Goal: Task Accomplishment & Management: Manage account settings

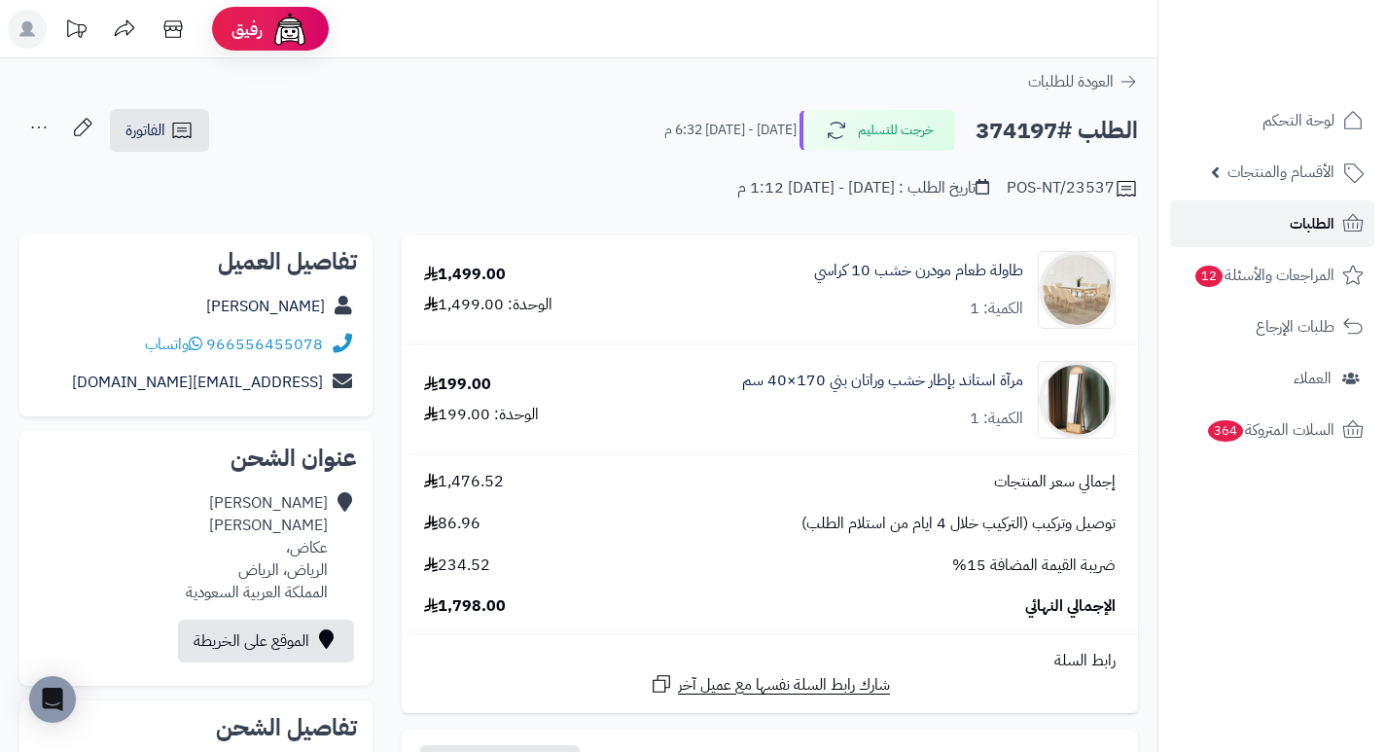
click at [1223, 237] on link "الطلبات" at bounding box center [1272, 223] width 204 height 47
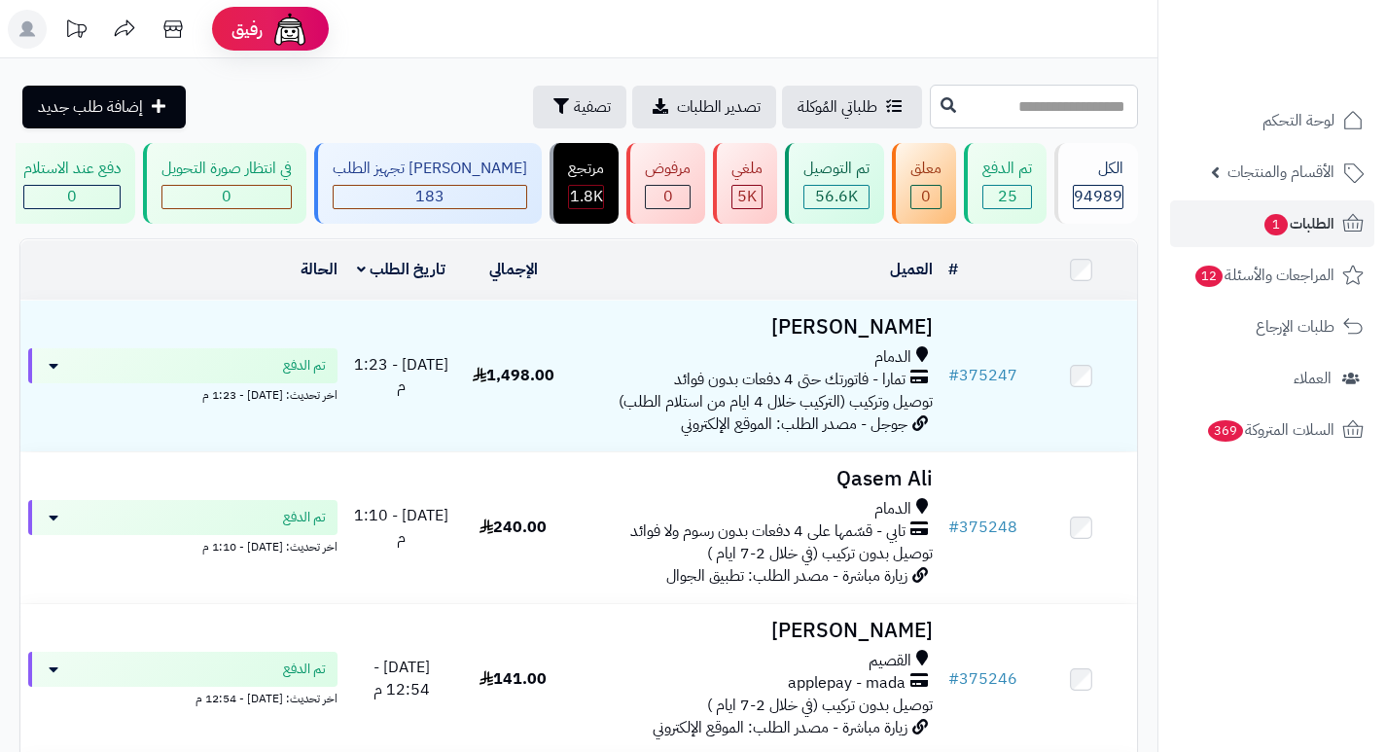
click at [1094, 113] on input "text" at bounding box center [1034, 107] width 208 height 44
type input "******"
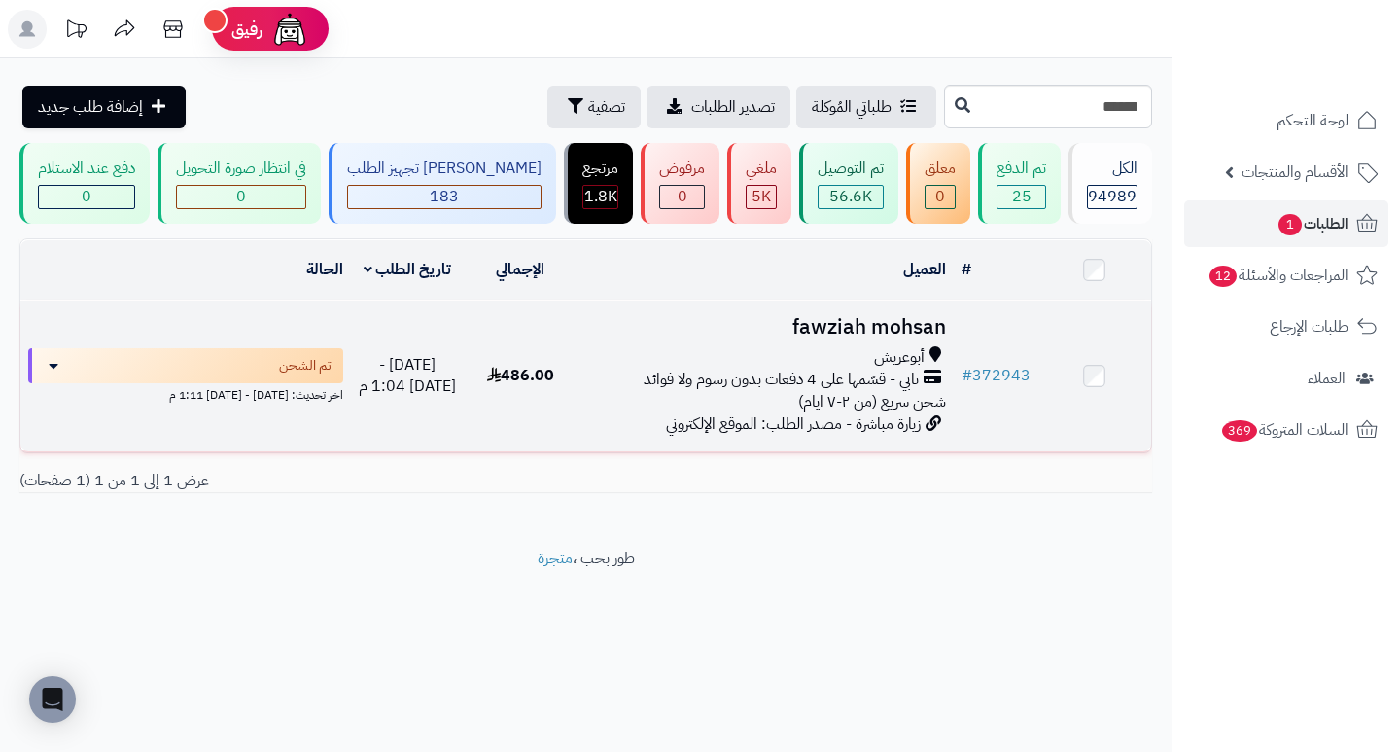
click at [894, 336] on h3 "fawziah mohsan" at bounding box center [764, 327] width 361 height 22
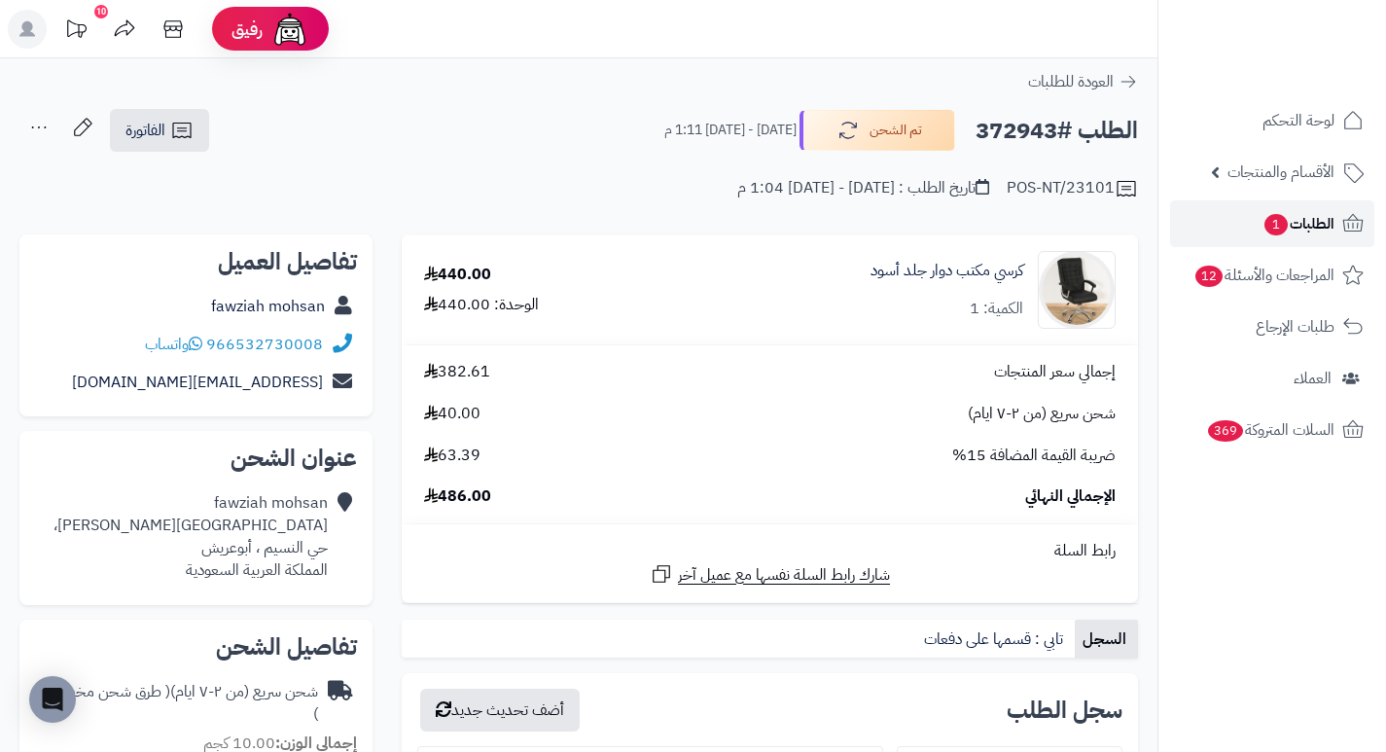
click at [1264, 231] on span "1" at bounding box center [1275, 224] width 23 height 21
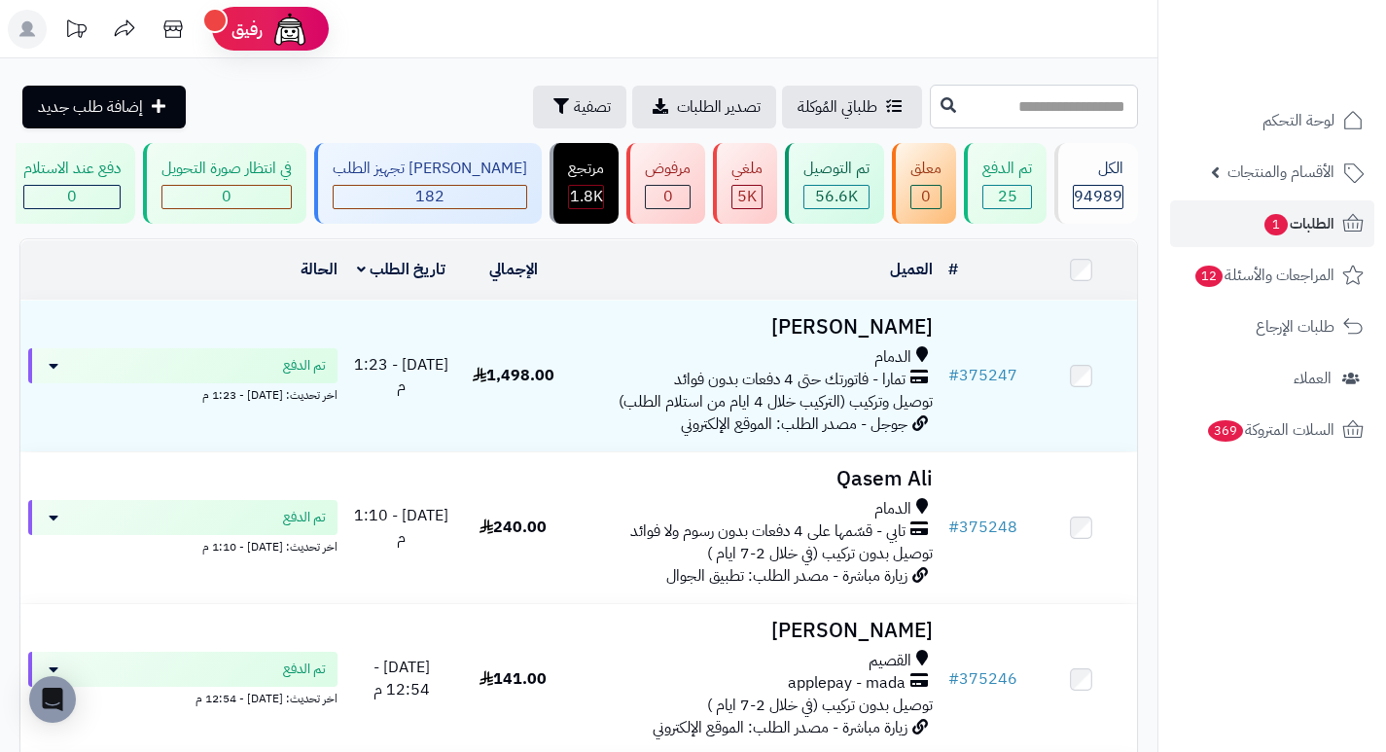
click at [1015, 118] on input "text" at bounding box center [1034, 107] width 208 height 44
click at [533, 108] on button "تصفية" at bounding box center [579, 106] width 93 height 43
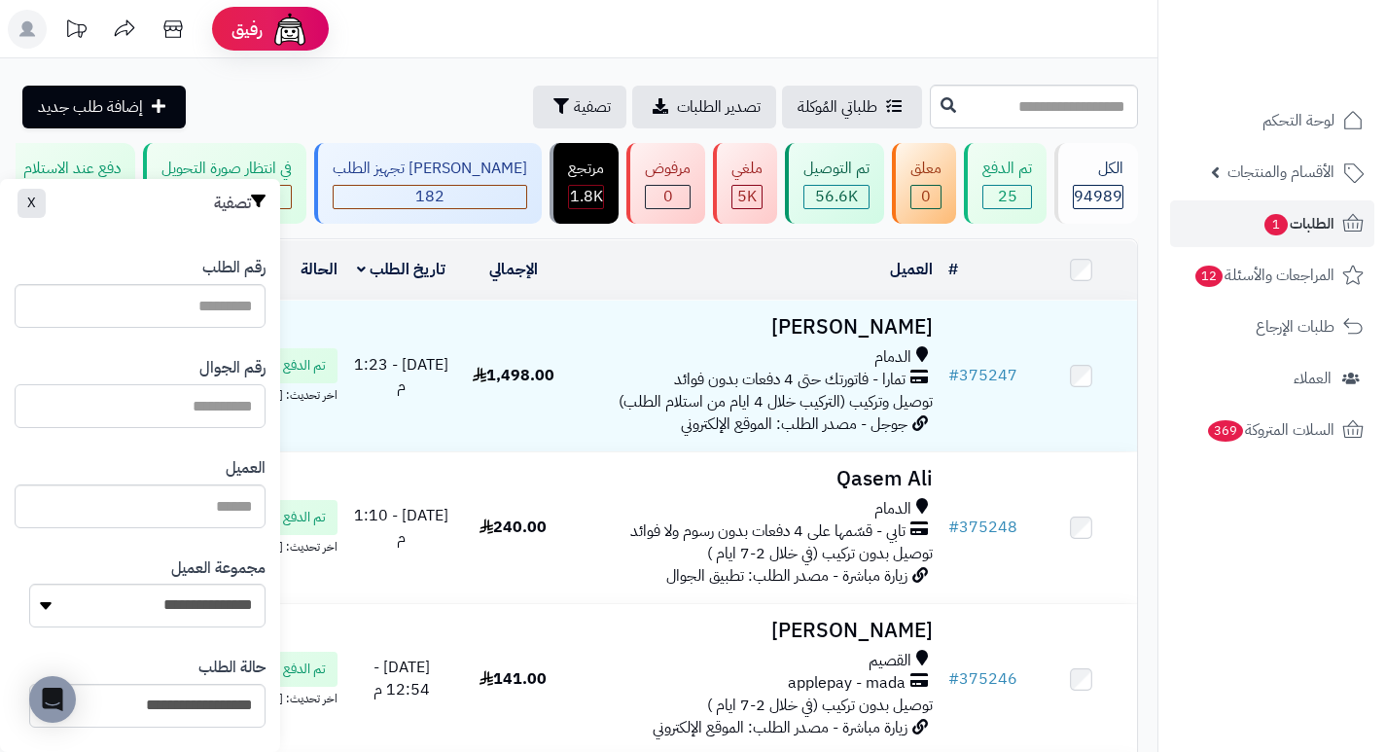
click at [236, 400] on input "text" at bounding box center [140, 406] width 251 height 44
paste input "*********"
type input "*********"
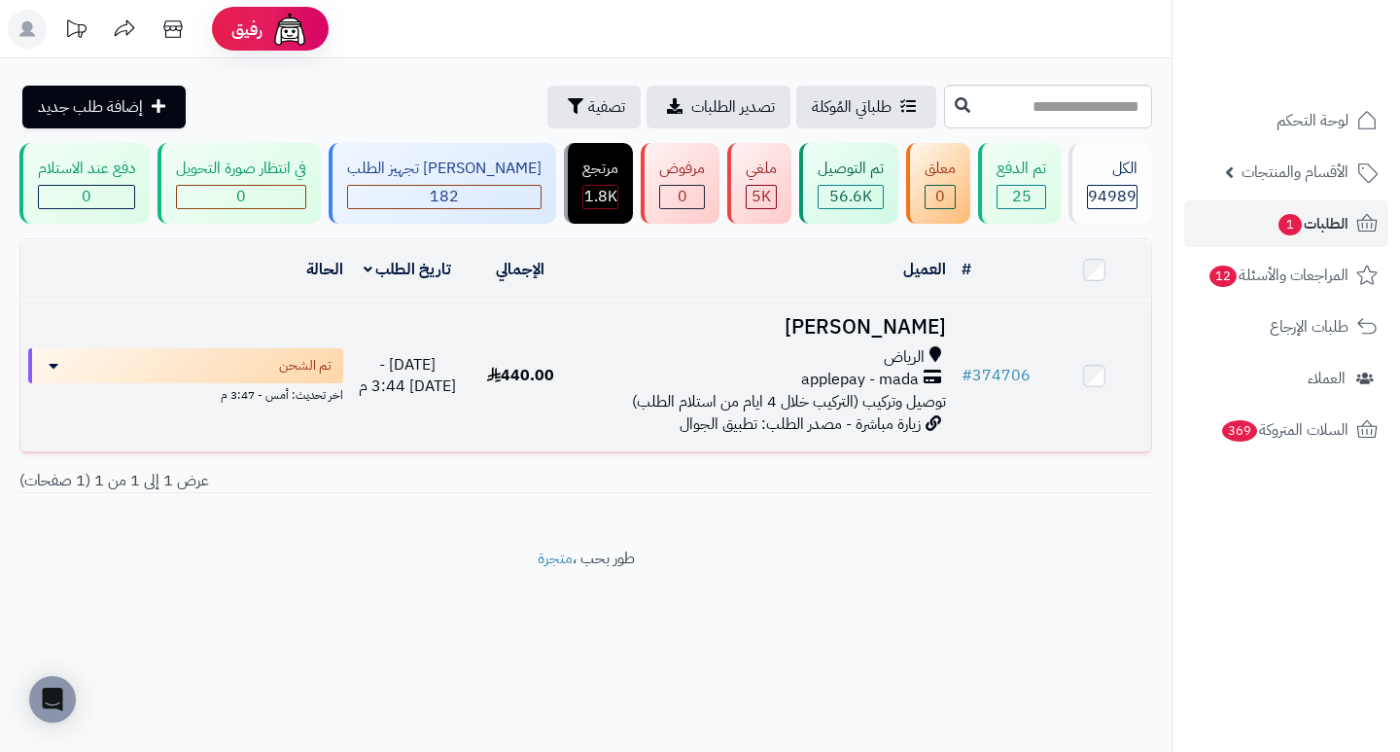
click at [911, 337] on h3 "فهد البدراني" at bounding box center [764, 327] width 361 height 22
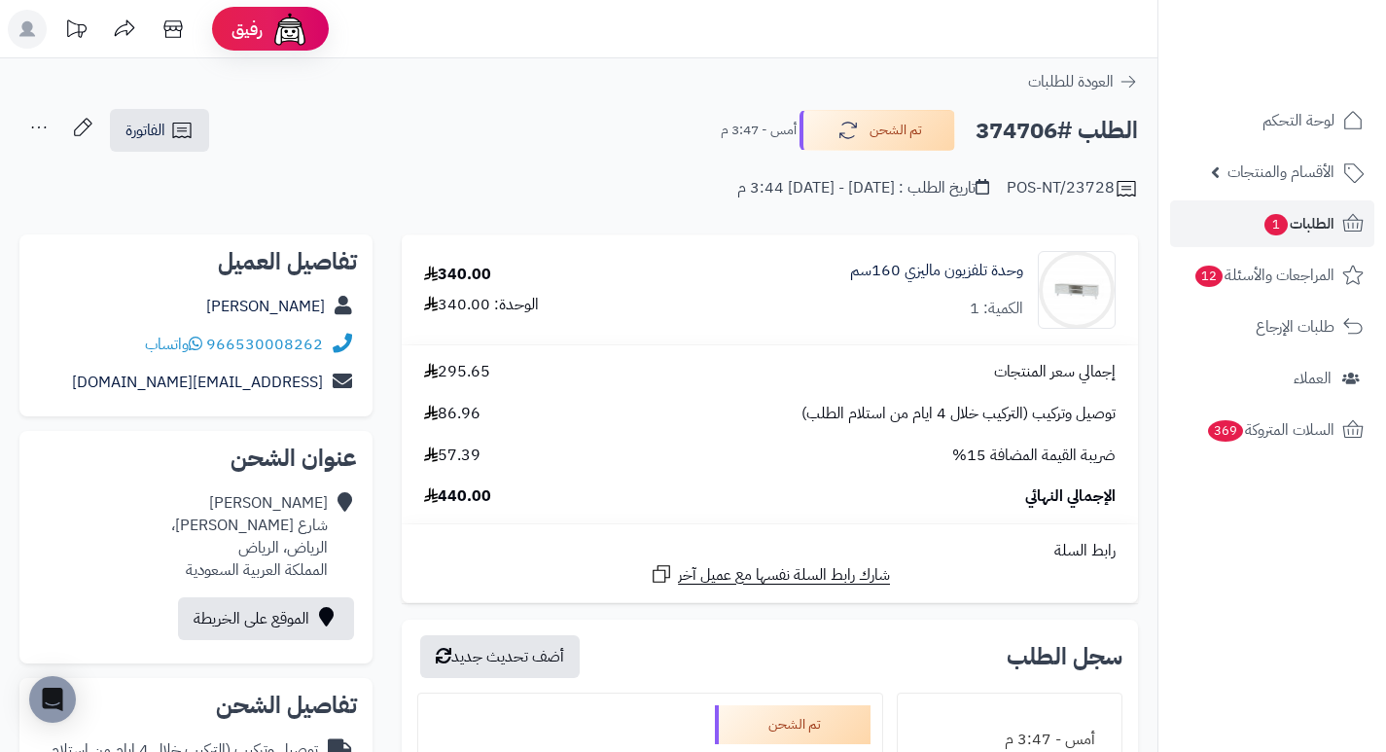
click at [1009, 127] on h2 "الطلب #374706" at bounding box center [1056, 131] width 162 height 40
click at [1008, 125] on h2 "الطلب #374706" at bounding box center [1056, 131] width 162 height 40
click at [775, 244] on td "وحدة تلفزيون ماليزي 160سم الكمية: 1" at bounding box center [895, 289] width 486 height 109
click at [1013, 136] on h2 "الطلب #374706" at bounding box center [1056, 131] width 162 height 40
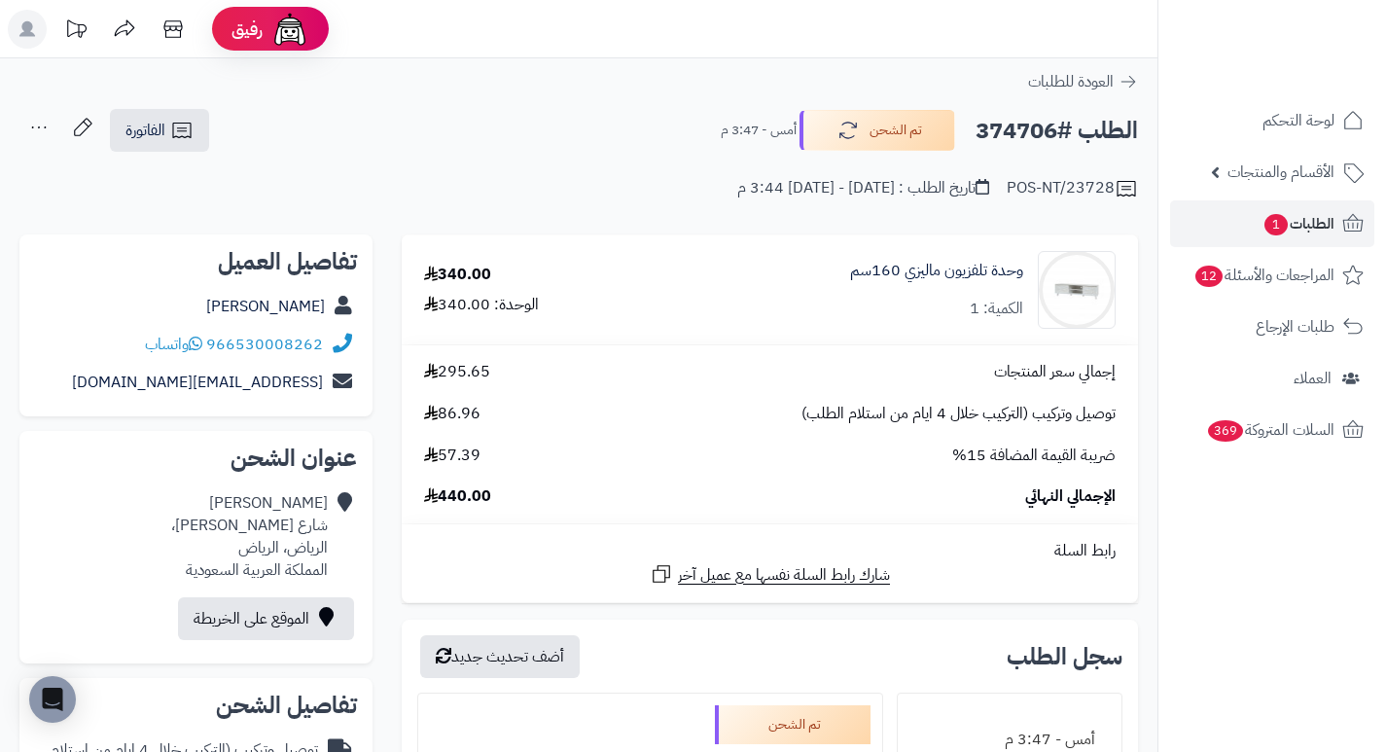
click at [1013, 136] on h2 "الطلب #374706" at bounding box center [1056, 131] width 162 height 40
click at [1293, 222] on span "الطلبات 1" at bounding box center [1298, 223] width 72 height 27
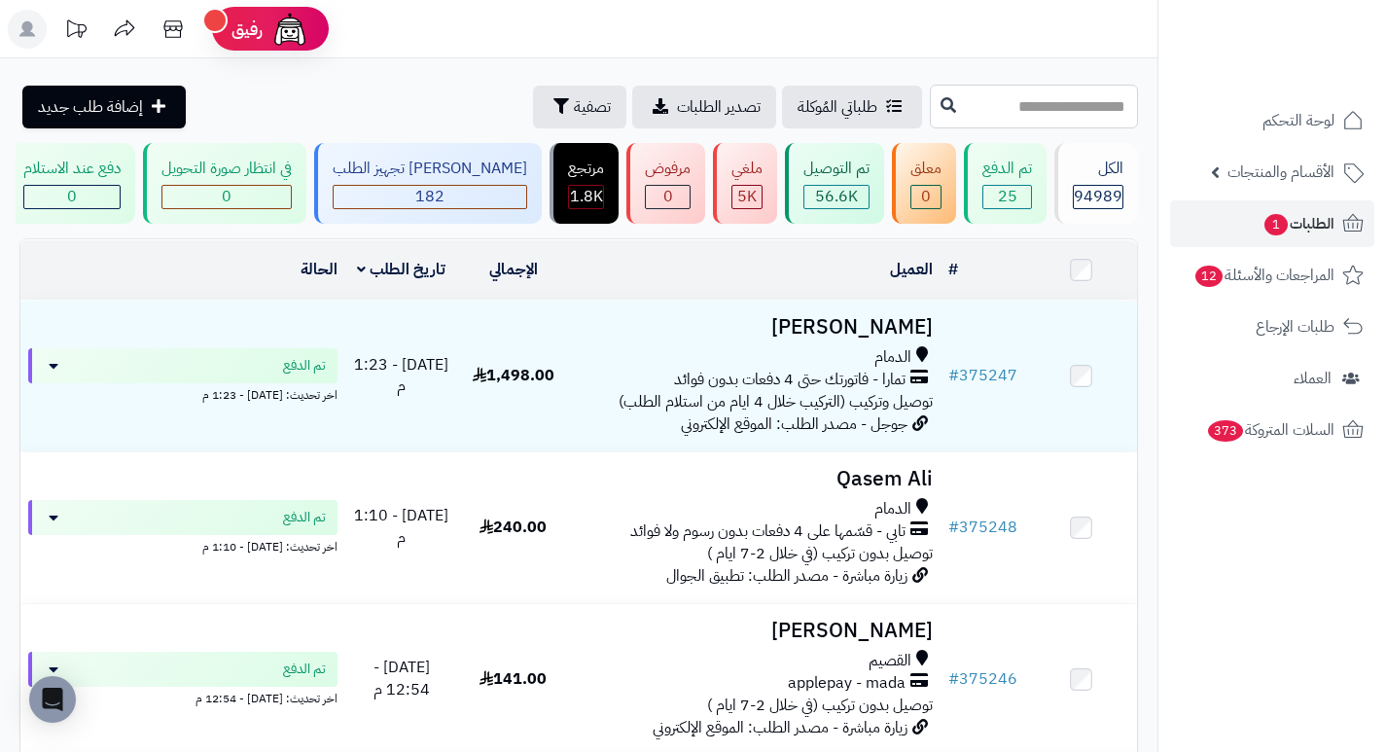
click at [1064, 113] on input "text" at bounding box center [1034, 107] width 208 height 44
click at [1019, 108] on input "text" at bounding box center [1034, 107] width 208 height 44
click at [958, 102] on input "****" at bounding box center [1034, 107] width 208 height 44
type input "******"
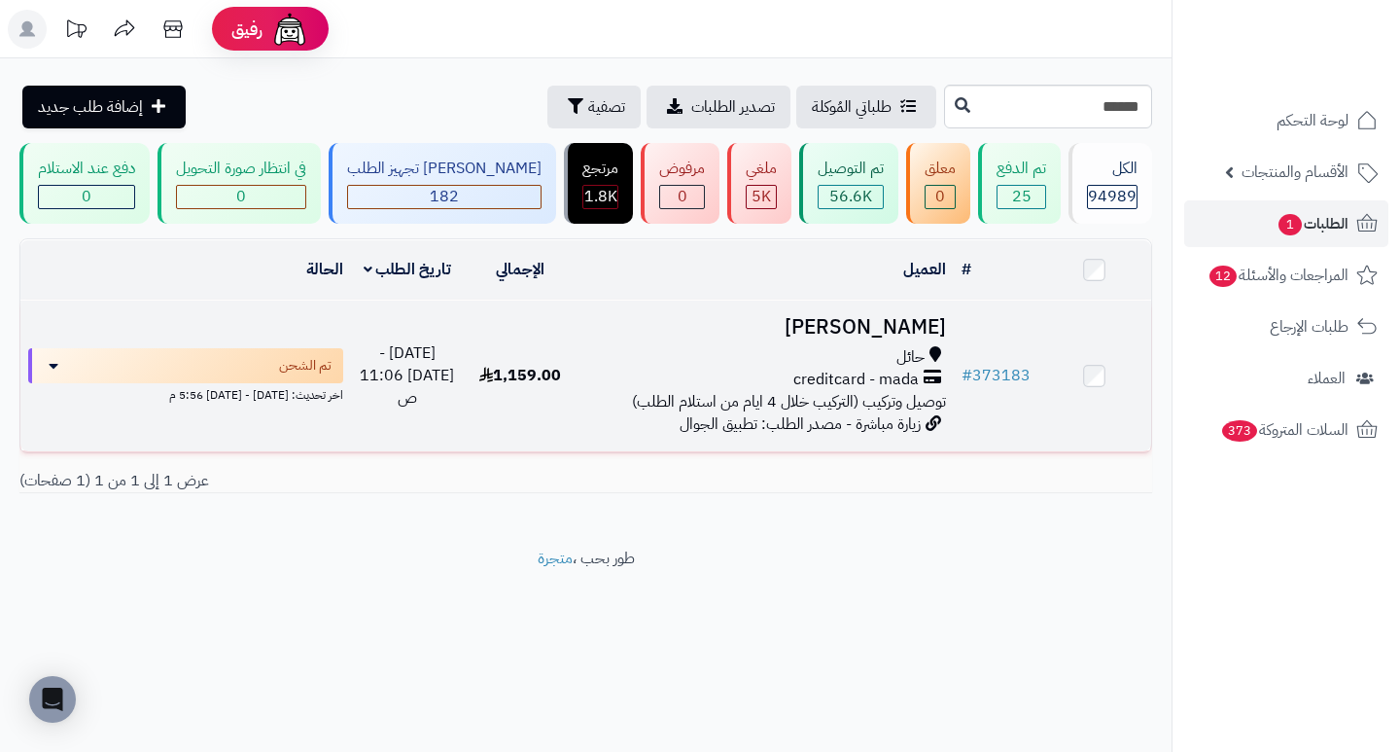
click at [884, 336] on h3 "فيصل الشمري" at bounding box center [764, 327] width 361 height 22
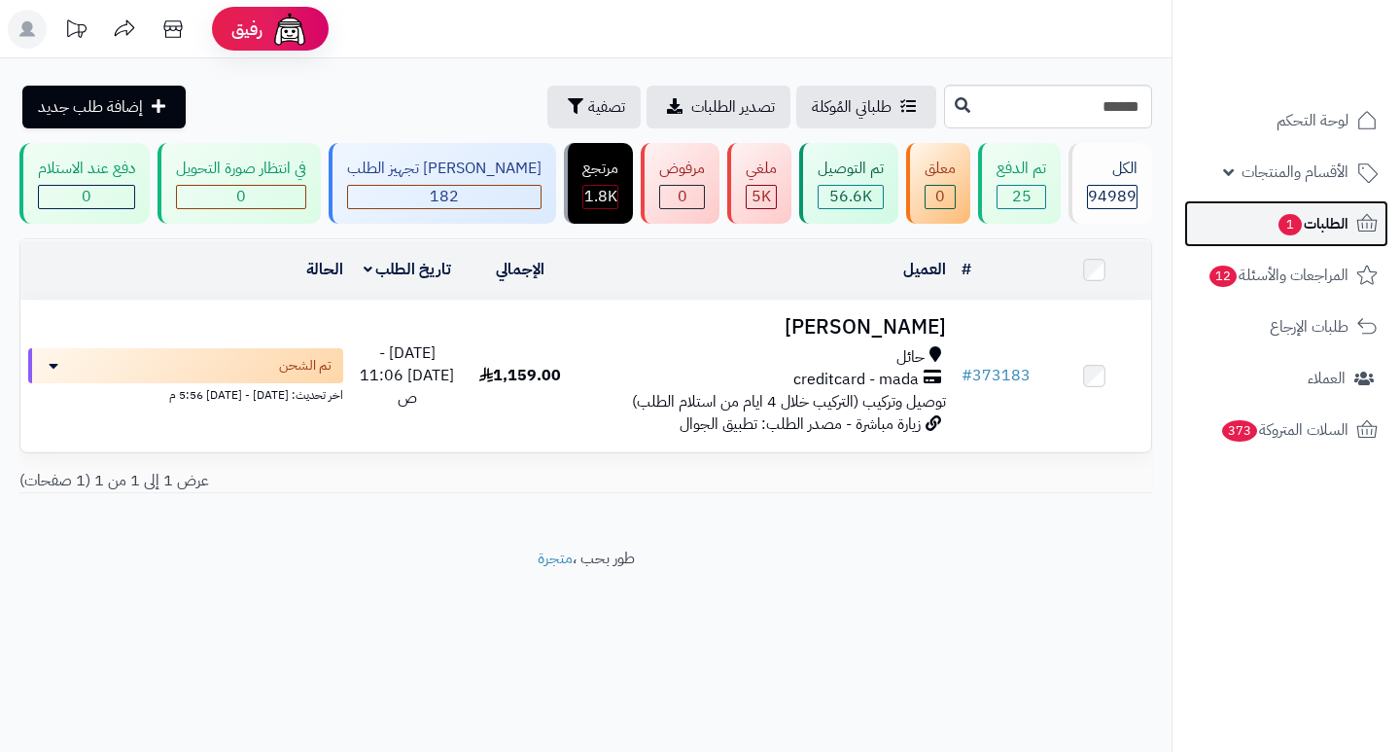
click at [1312, 209] on link "الطلبات 1" at bounding box center [1286, 223] width 204 height 47
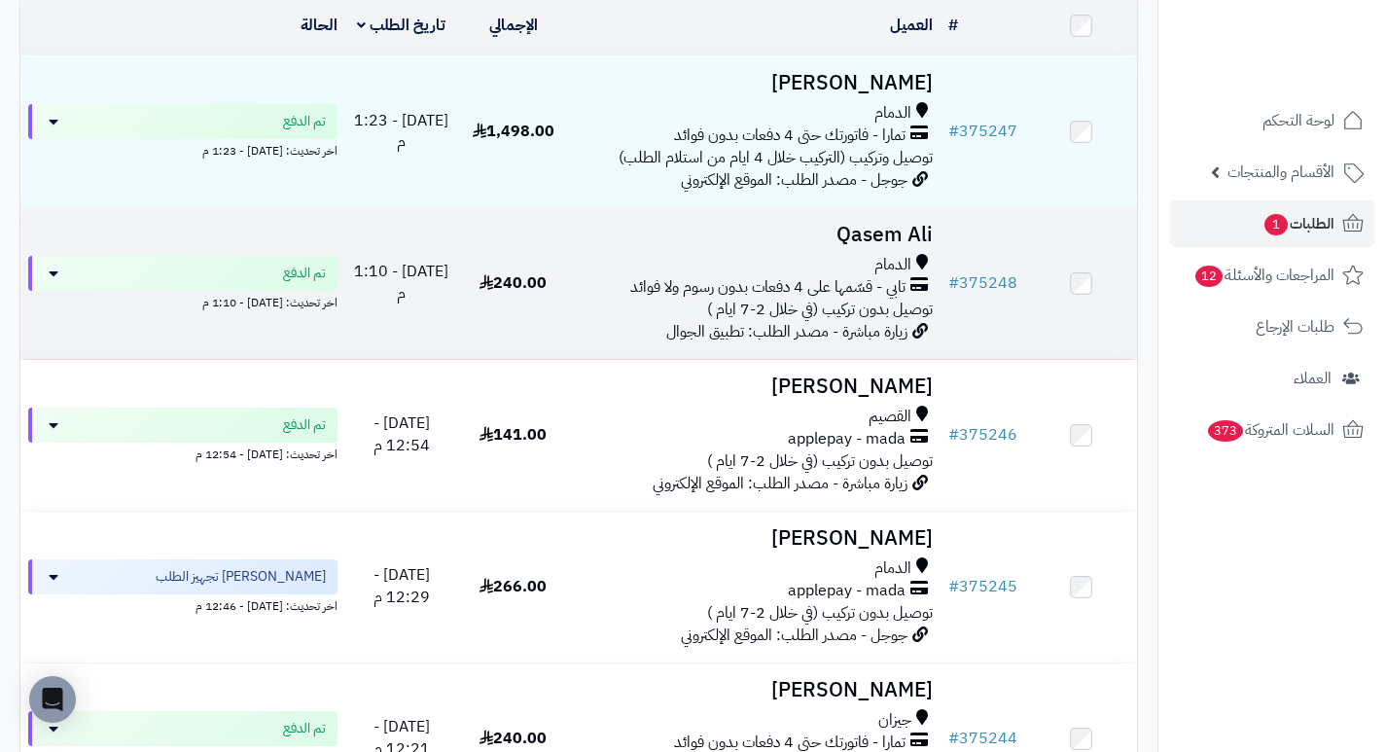
scroll to position [292, 0]
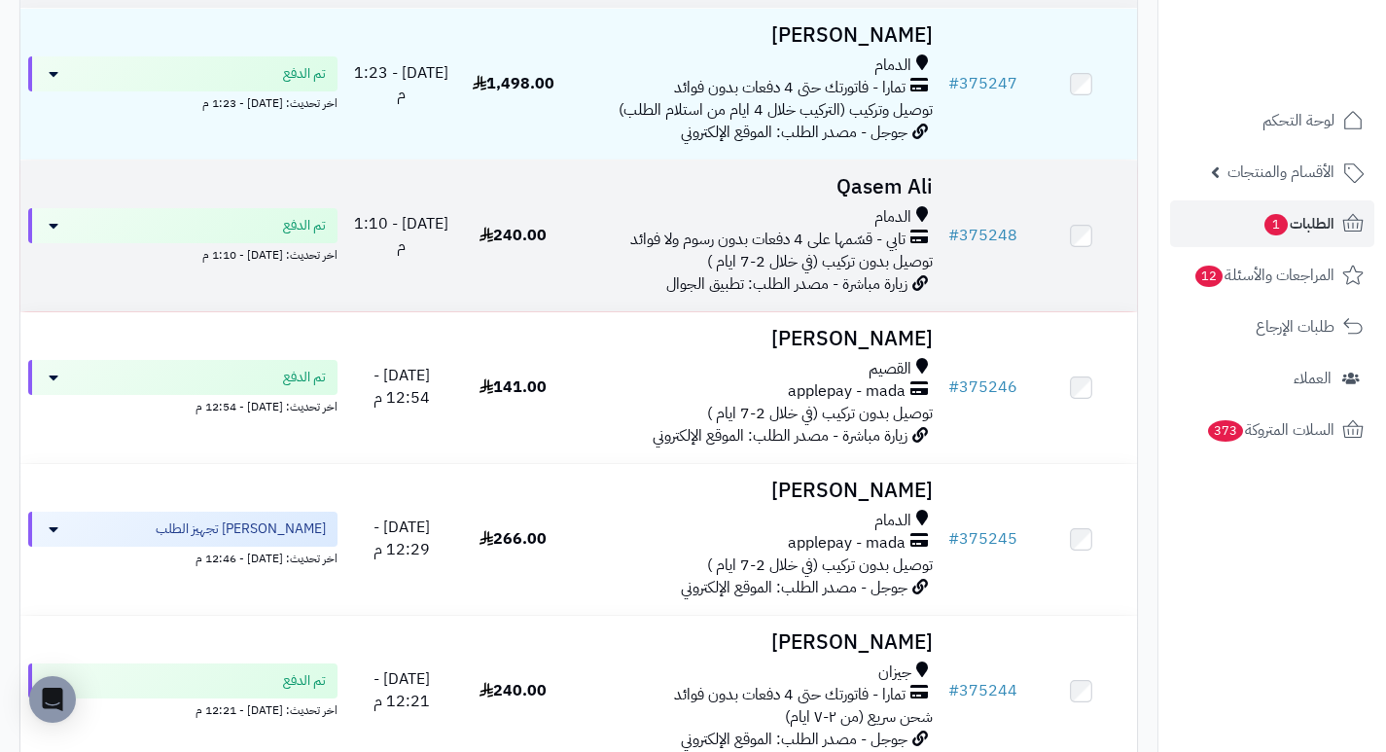
click at [898, 189] on h3 "Qasem Ali" at bounding box center [755, 187] width 356 height 22
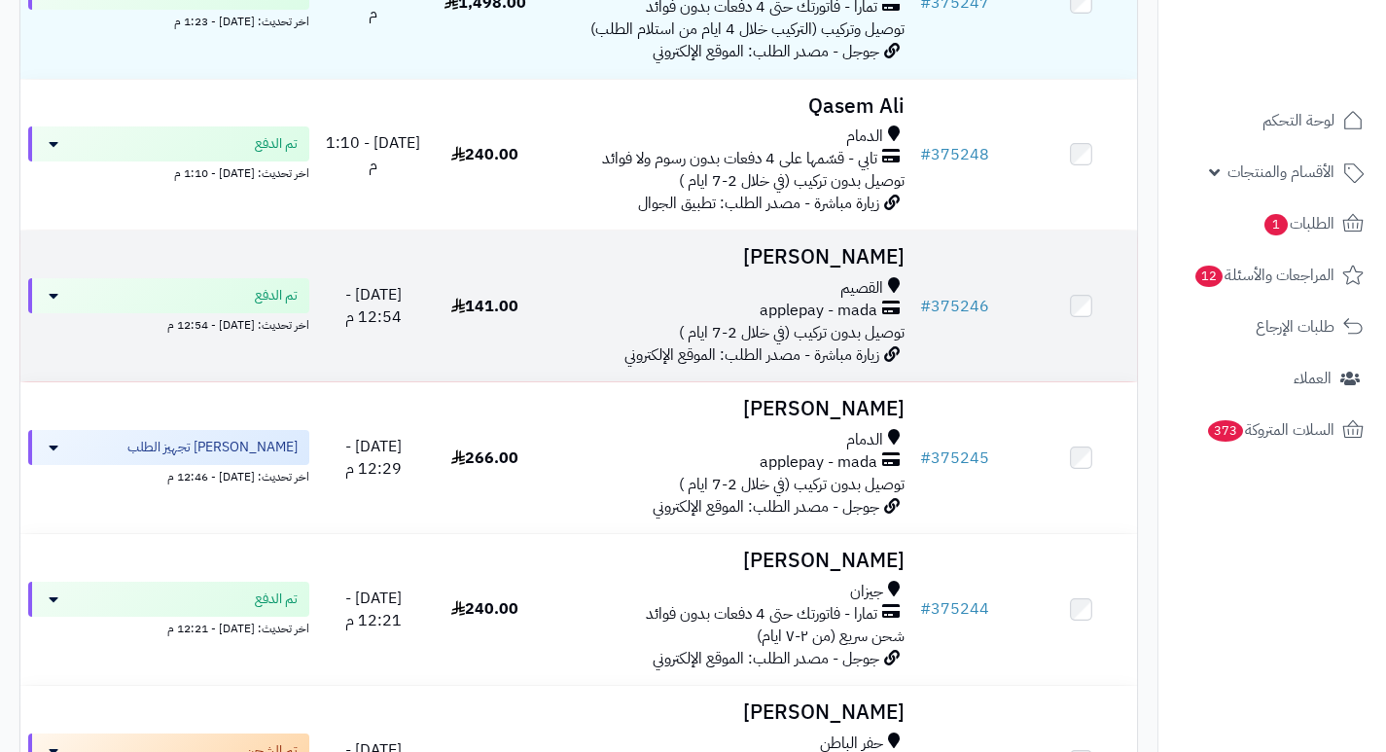
scroll to position [371, 0]
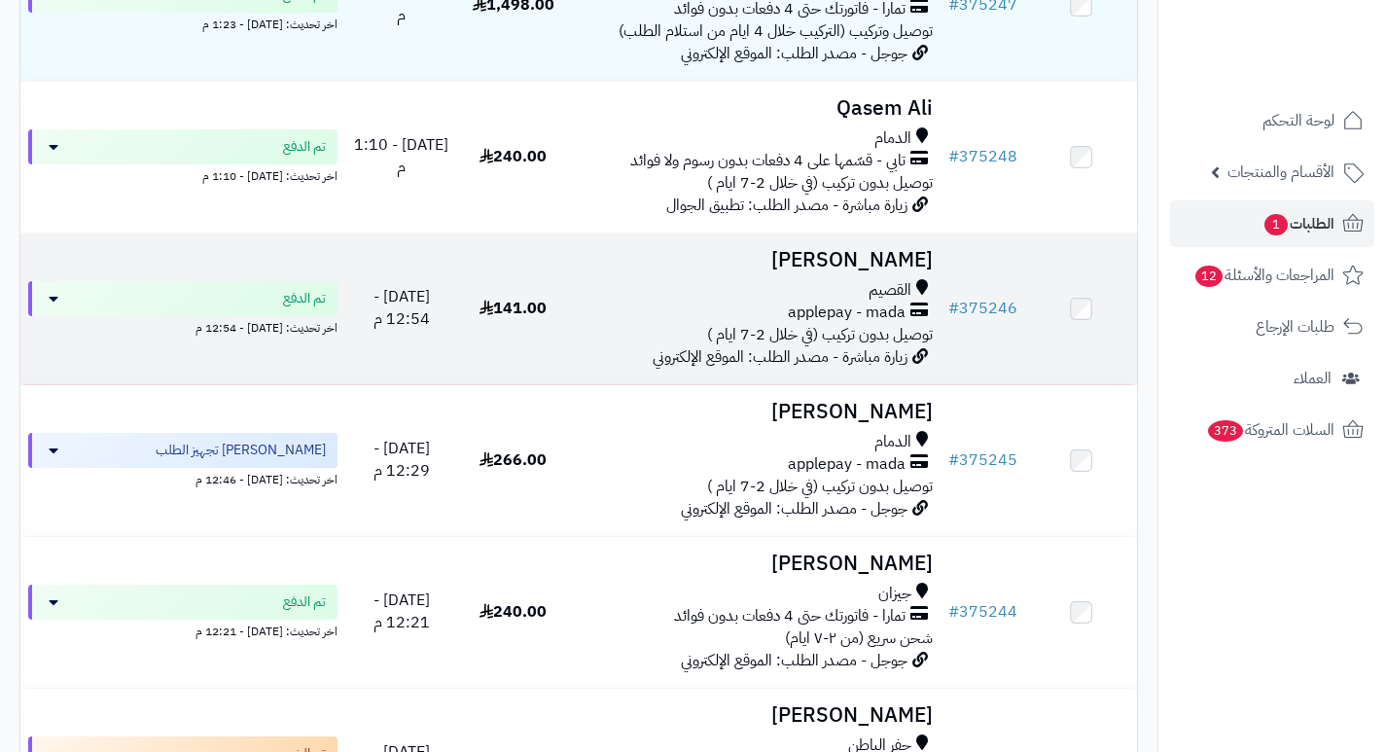
click at [851, 267] on h3 "[PERSON_NAME]" at bounding box center [755, 260] width 356 height 22
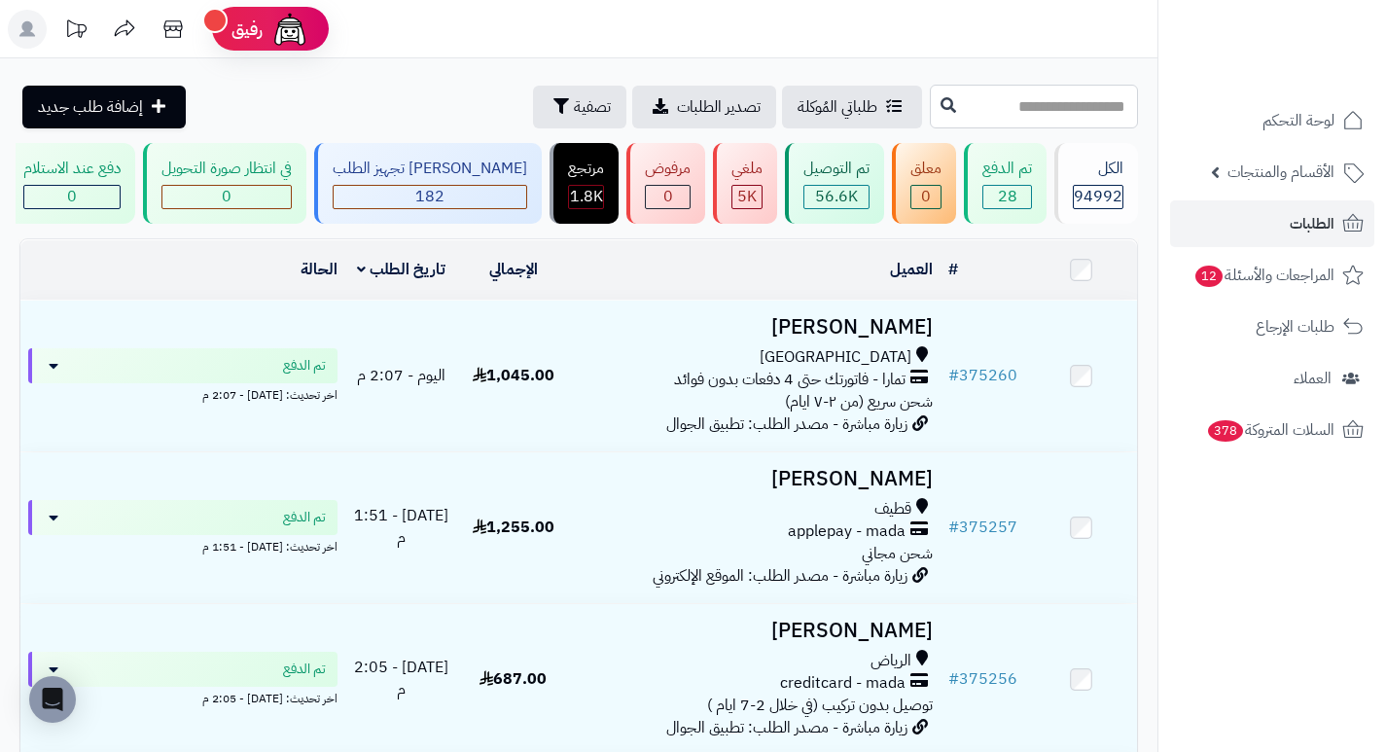
click at [1061, 108] on input "text" at bounding box center [1034, 107] width 208 height 44
type input "******"
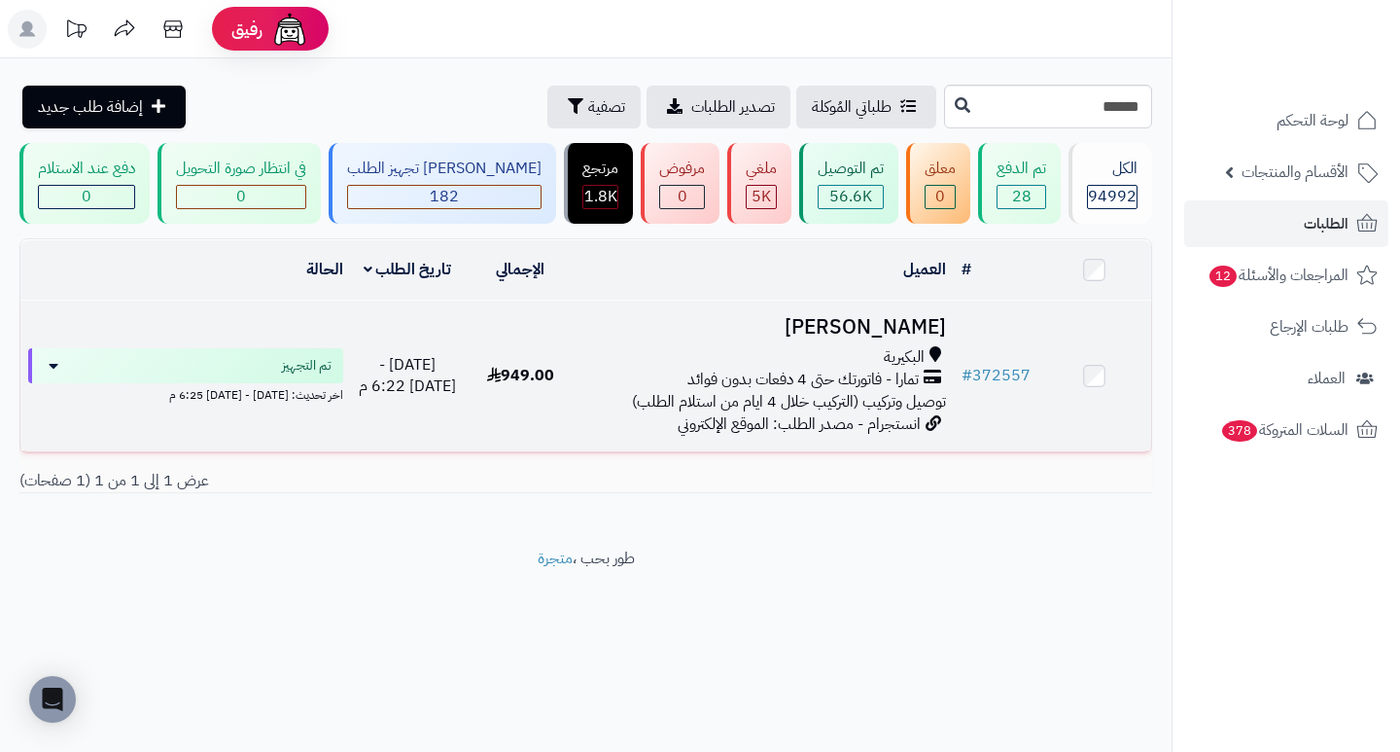
click at [855, 338] on h3 "جوري العمري" at bounding box center [764, 327] width 361 height 22
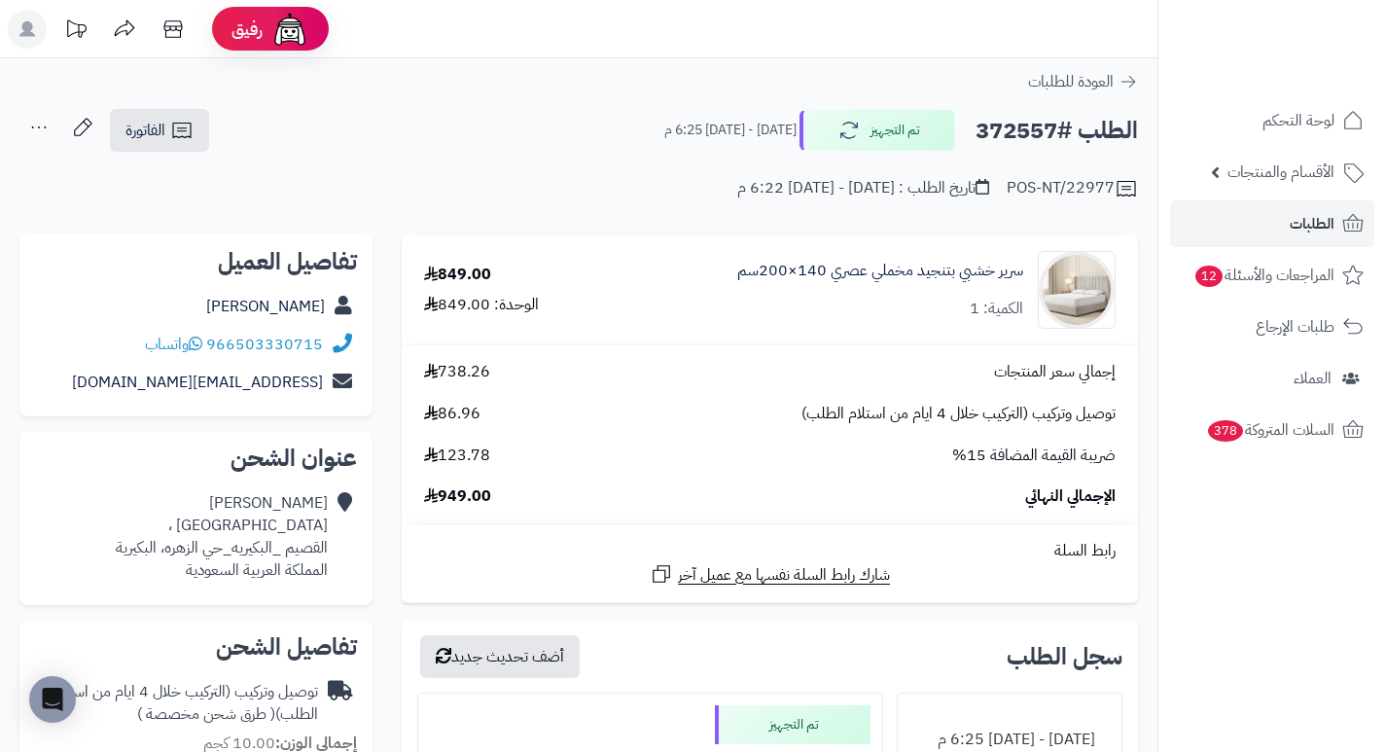
click at [1009, 138] on h2 "الطلب #372557" at bounding box center [1056, 131] width 162 height 40
copy h2 "372557"
click at [951, 78] on div "العودة للطلبات" at bounding box center [578, 81] width 1157 height 23
click at [1322, 218] on span "الطلبات" at bounding box center [1311, 223] width 45 height 27
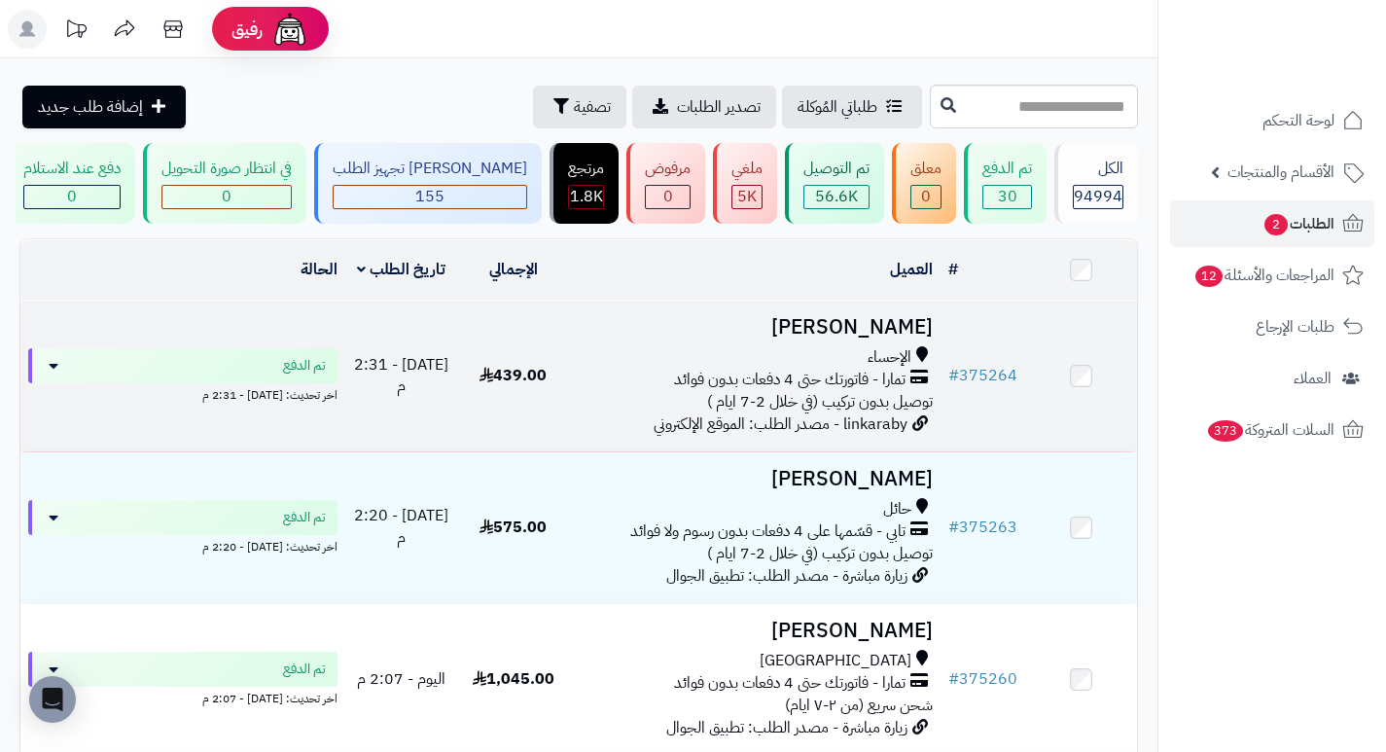
click at [895, 335] on h3 "صالح الخالدي" at bounding box center [755, 327] width 356 height 22
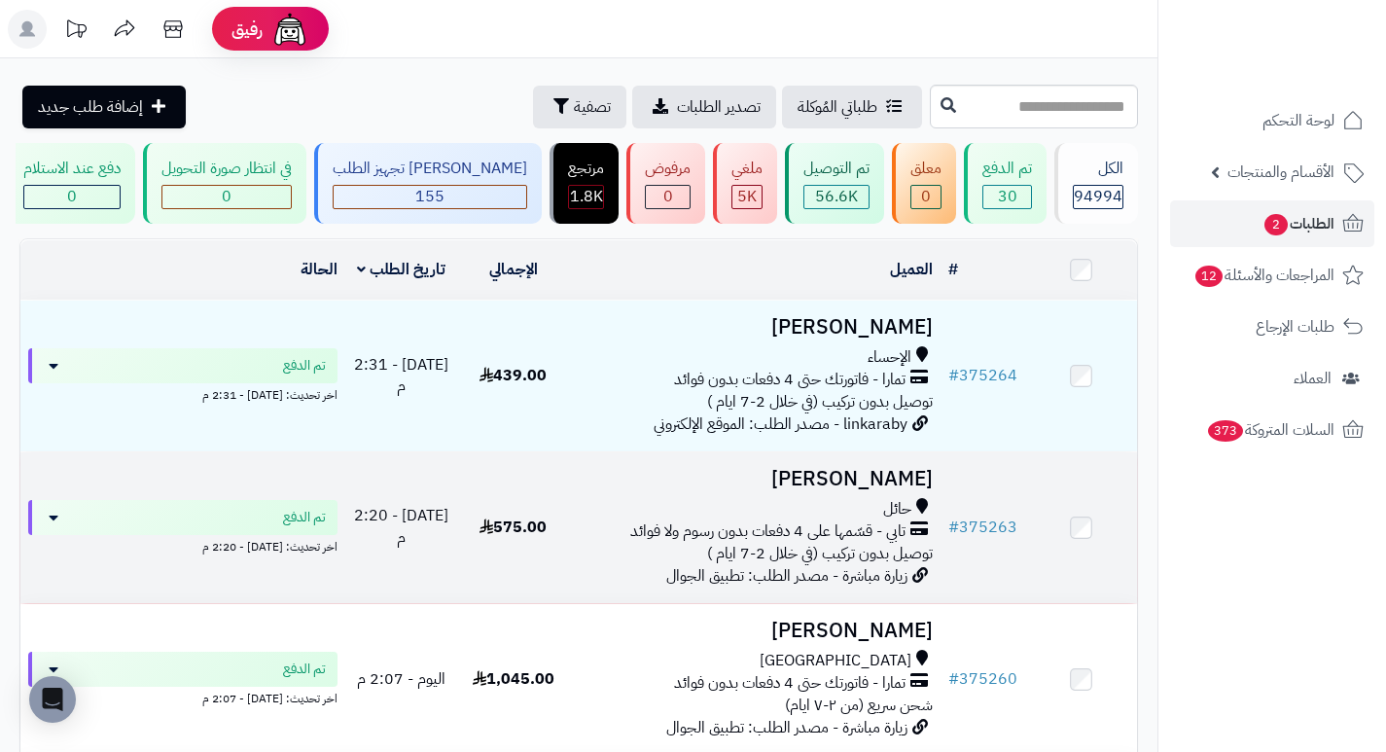
click at [905, 490] on h3 "[PERSON_NAME]" at bounding box center [755, 479] width 356 height 22
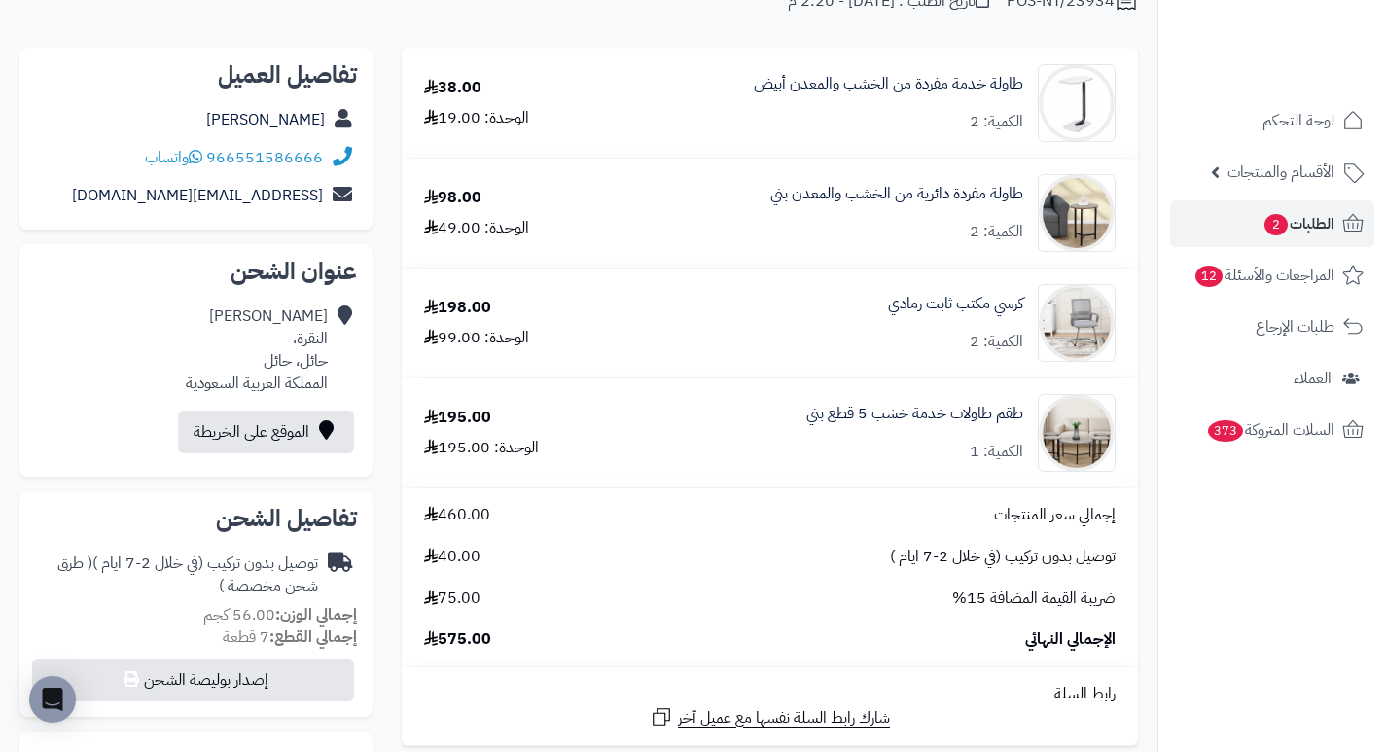
scroll to position [194, 0]
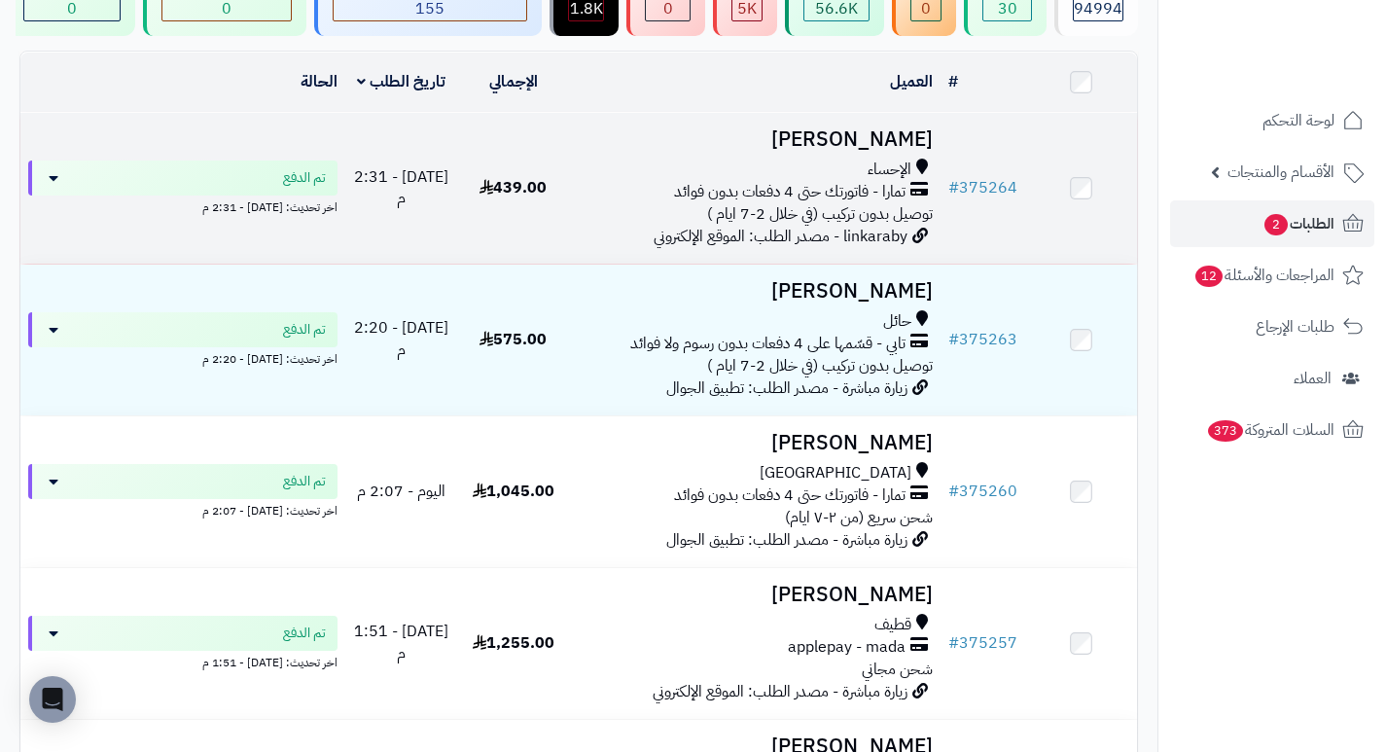
scroll to position [194, 0]
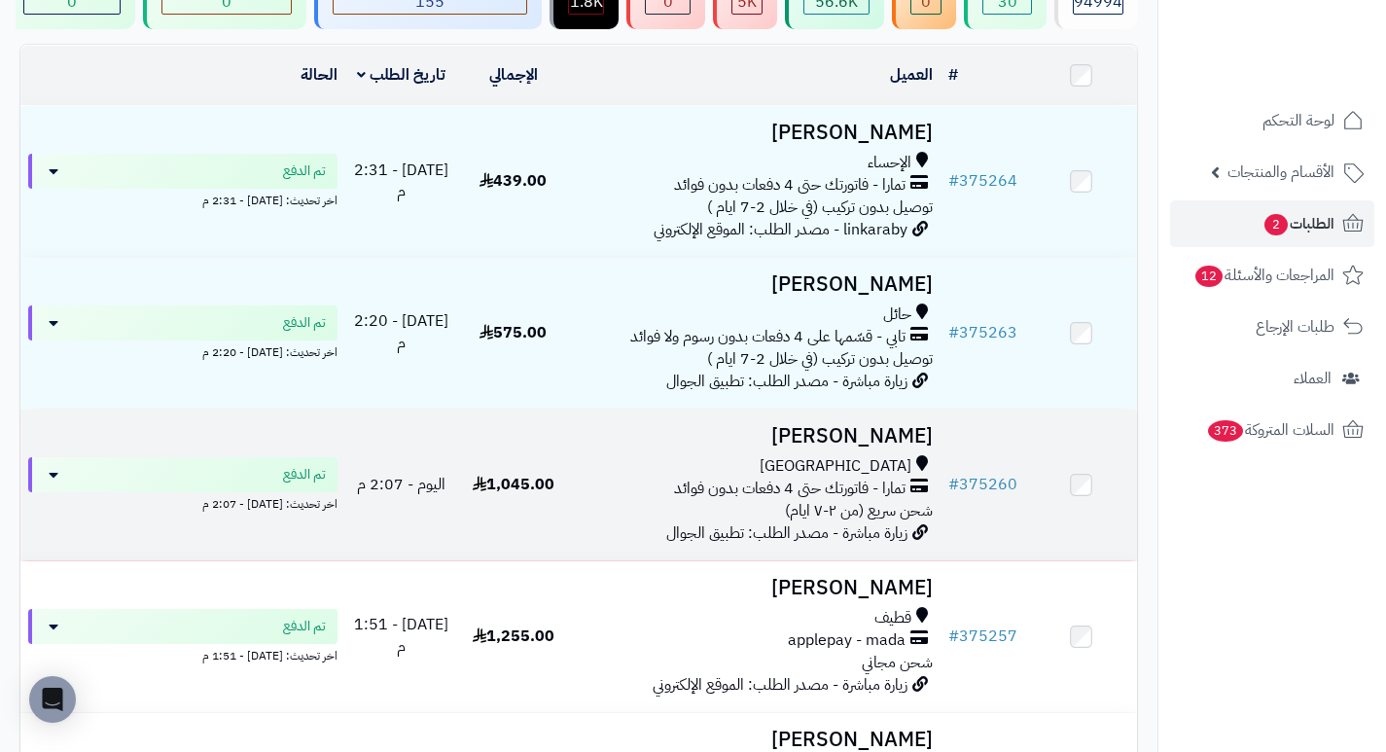
click at [921, 447] on h3 "[PERSON_NAME]" at bounding box center [755, 436] width 356 height 22
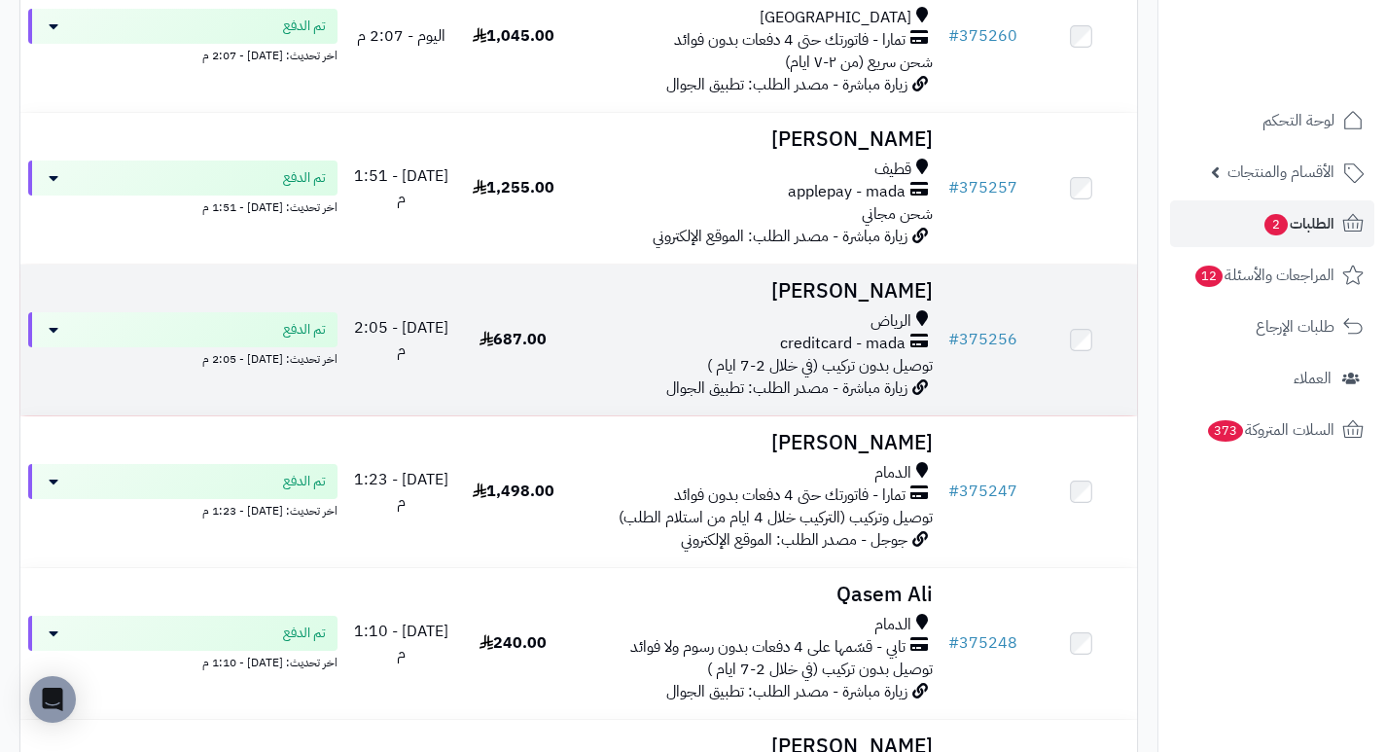
scroll to position [681, 0]
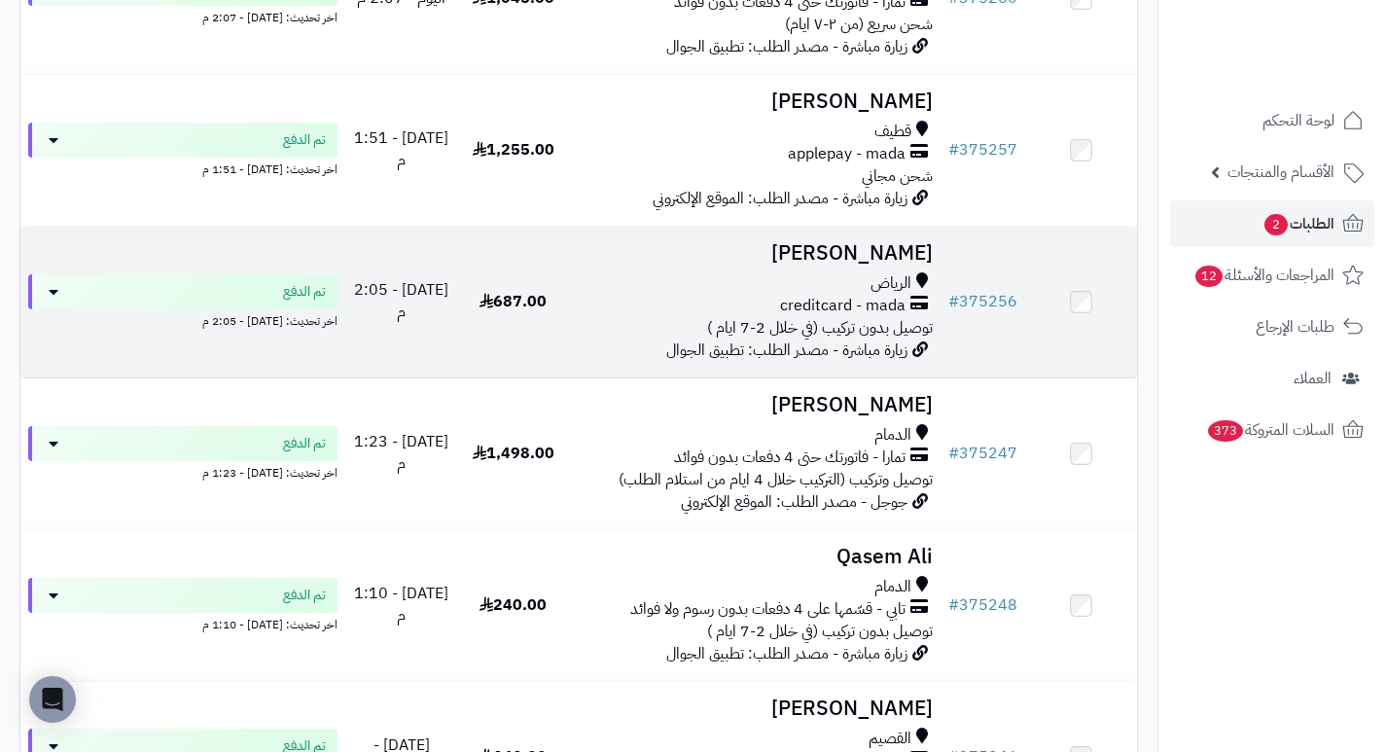
click at [890, 265] on h3 "[PERSON_NAME]" at bounding box center [755, 253] width 356 height 22
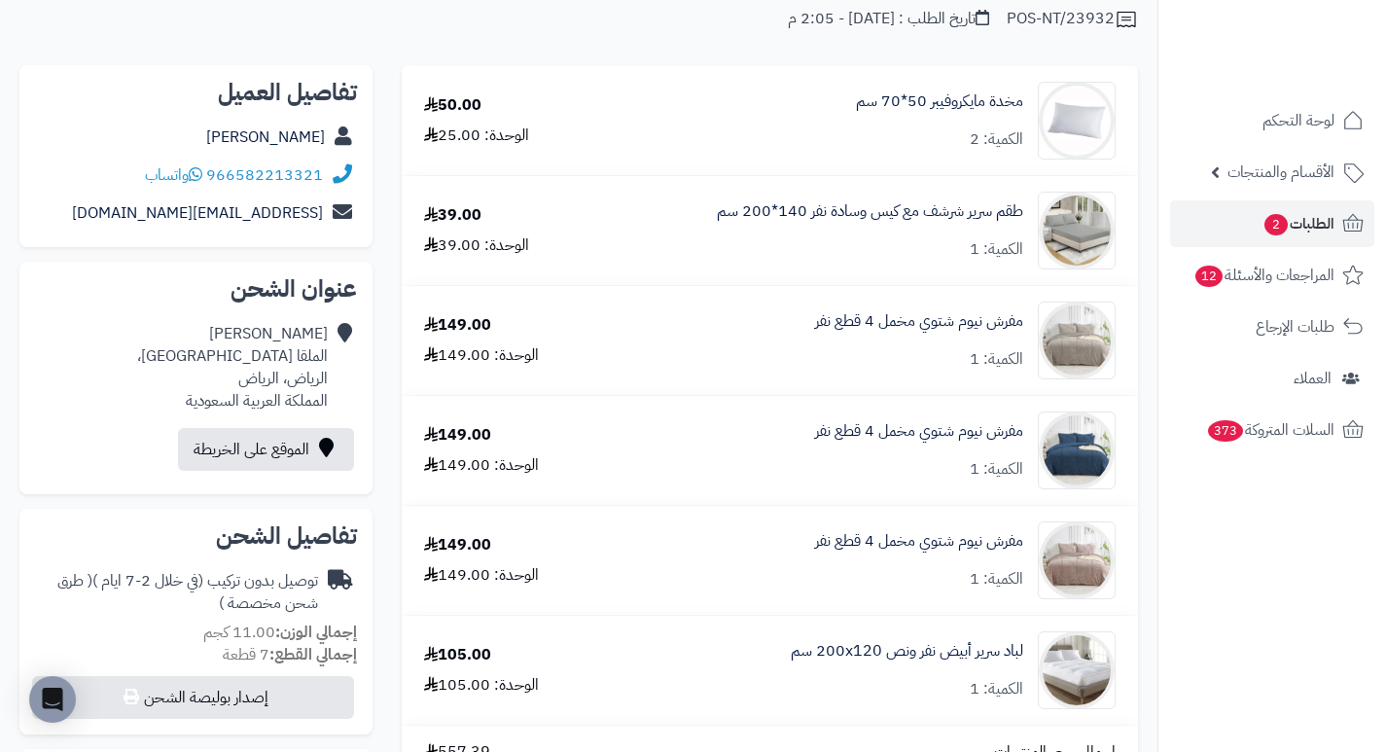
scroll to position [194, 0]
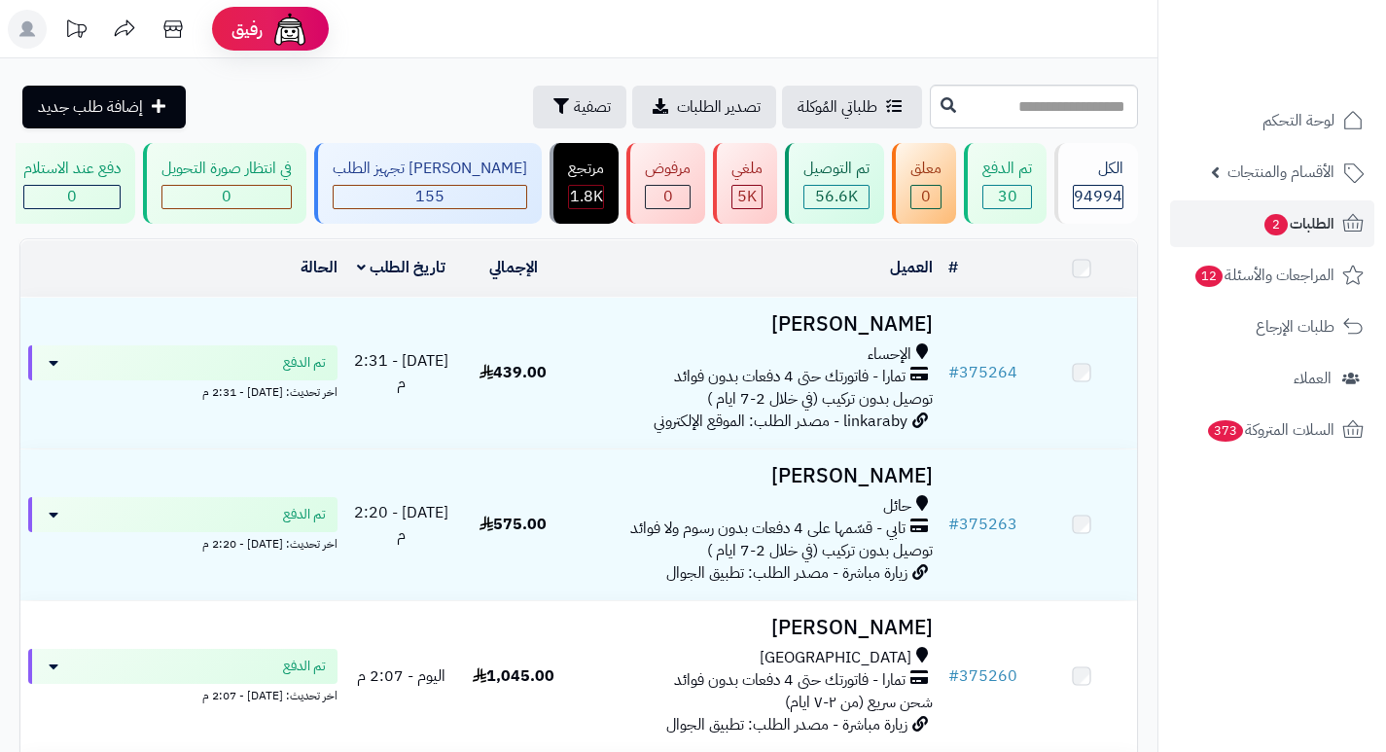
scroll to position [681, 0]
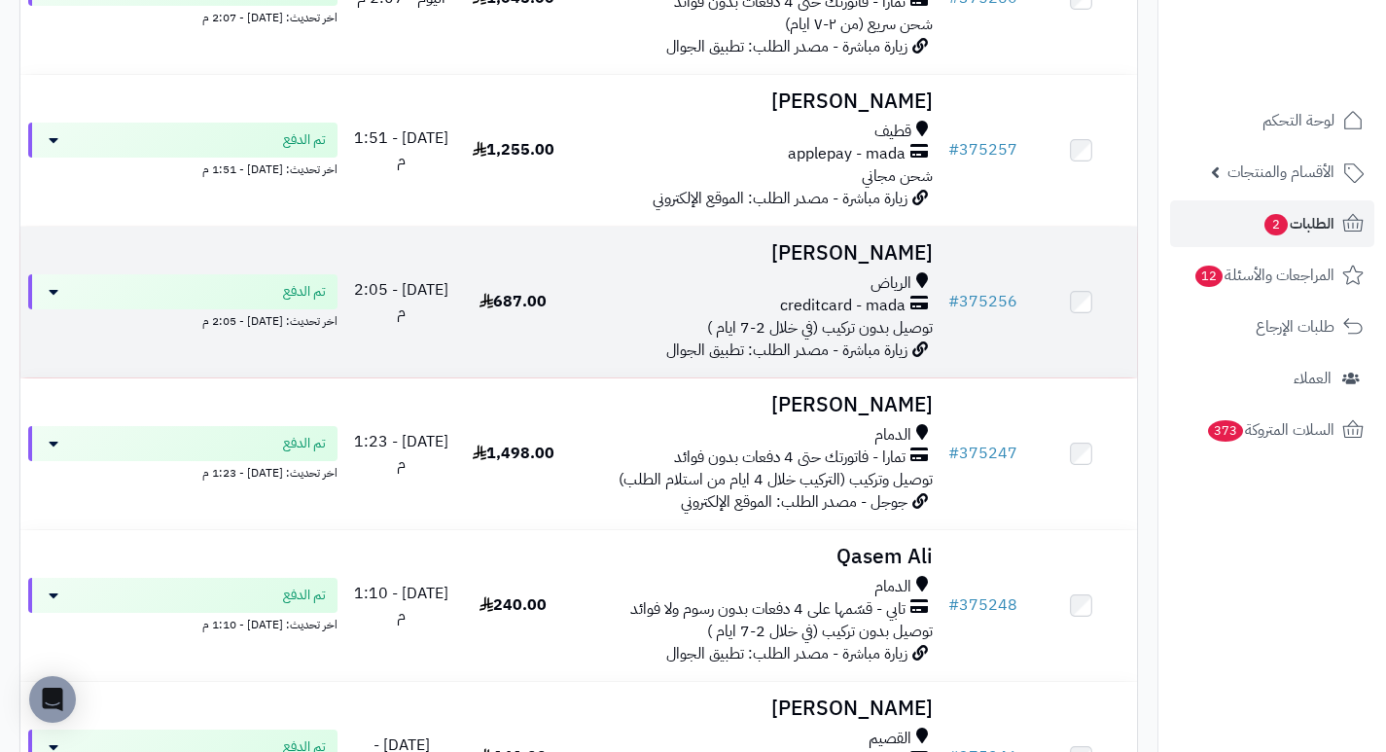
click at [877, 265] on h3 "[PERSON_NAME]" at bounding box center [755, 253] width 356 height 22
